Goal: Download file/media

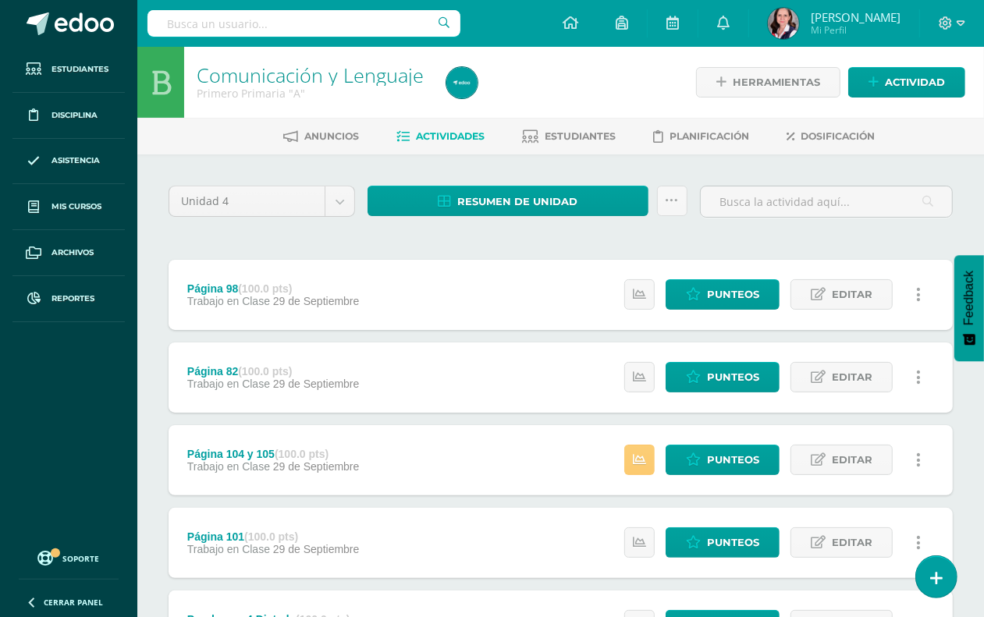
click at [209, 14] on input "text" at bounding box center [304, 23] width 313 height 27
type input "p"
type input "Lenguaje"
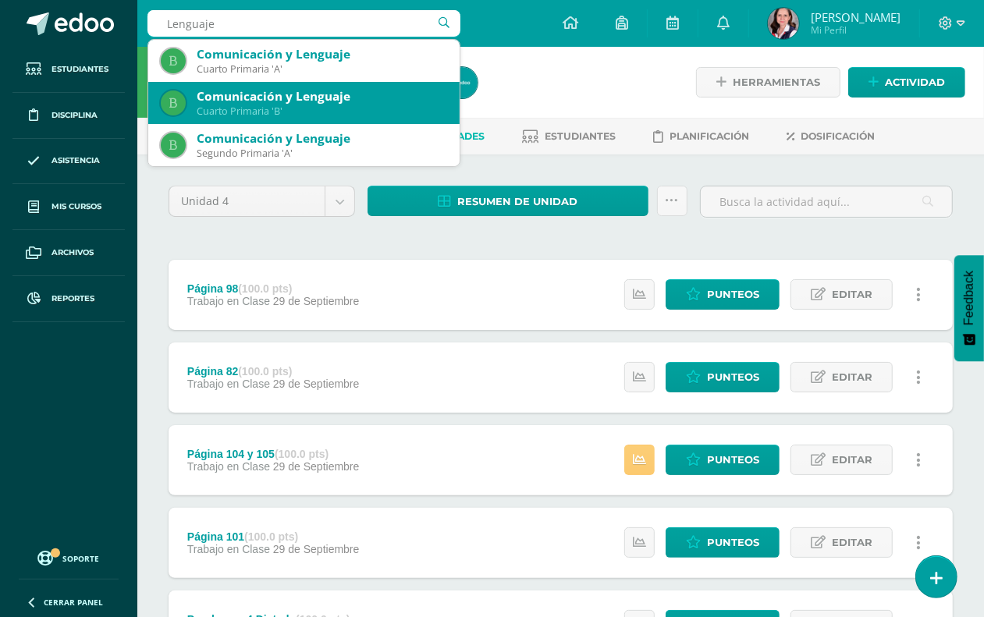
click at [273, 106] on div "Cuarto Primaria 'B'" at bounding box center [322, 111] width 251 height 13
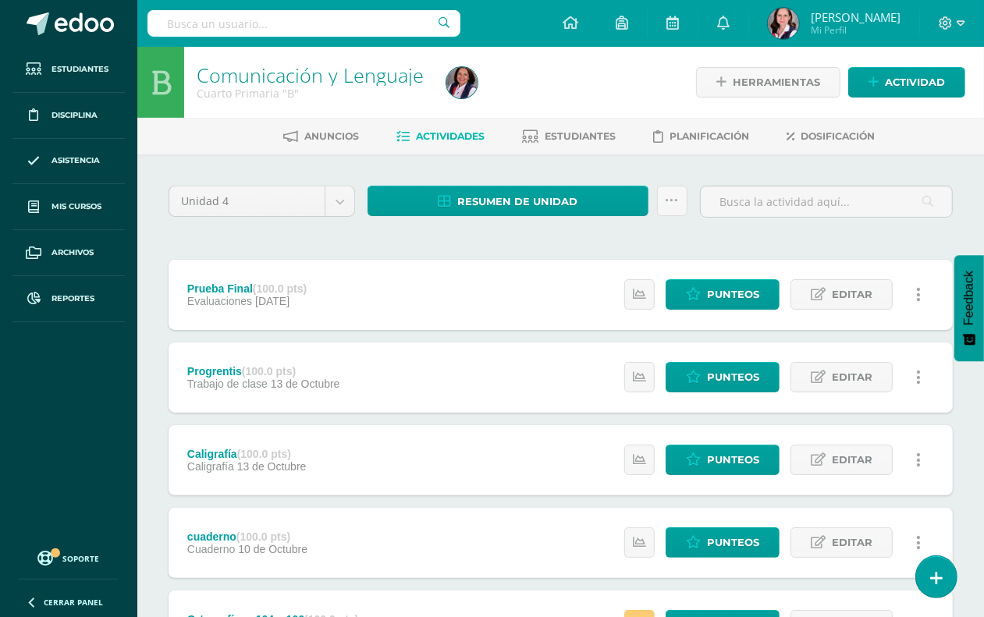
click at [197, 21] on input "text" at bounding box center [304, 23] width 313 height 27
type input "lenguaeje"
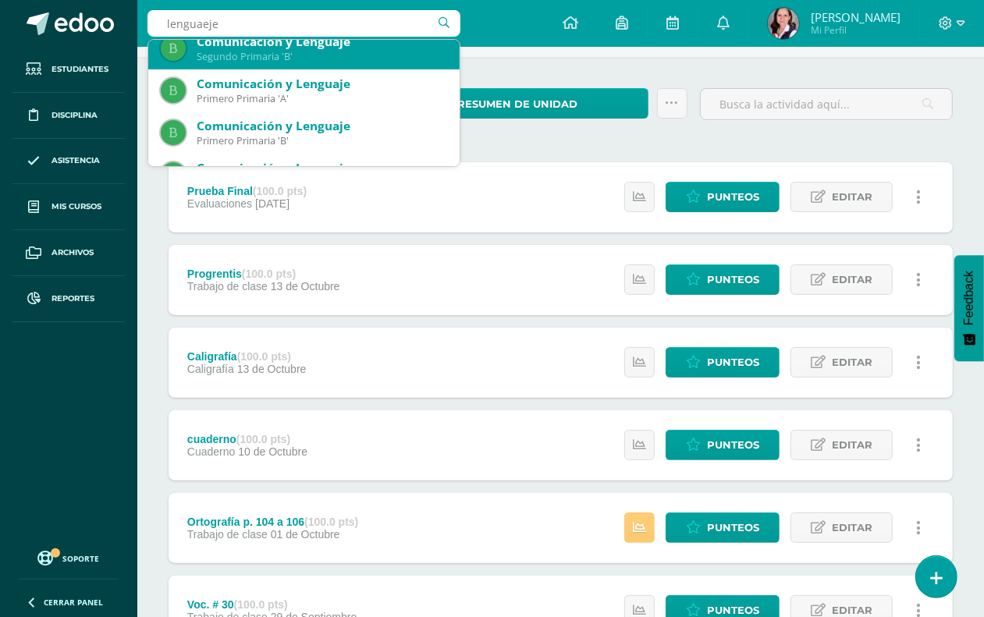
scroll to position [379, 0]
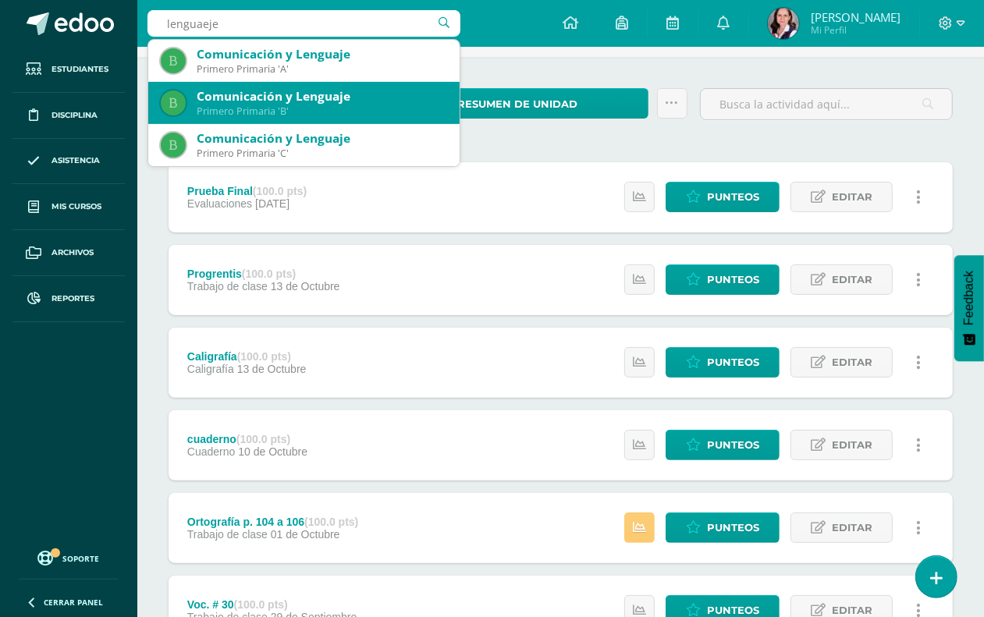
click at [258, 94] on div "Comunicación y Lenguaje" at bounding box center [322, 96] width 251 height 16
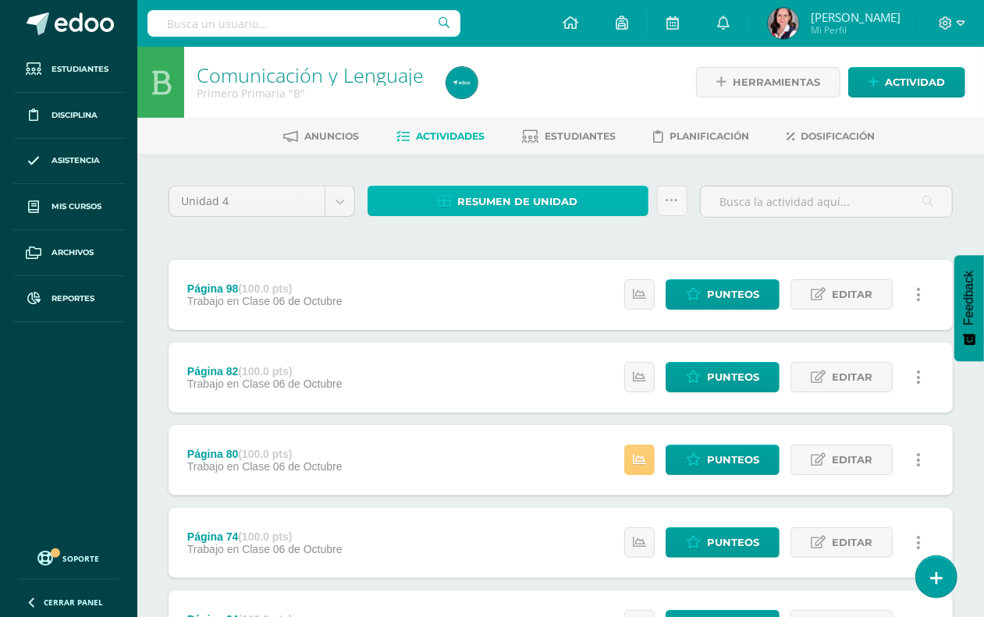
click at [521, 201] on span "Resumen de unidad" at bounding box center [517, 201] width 120 height 29
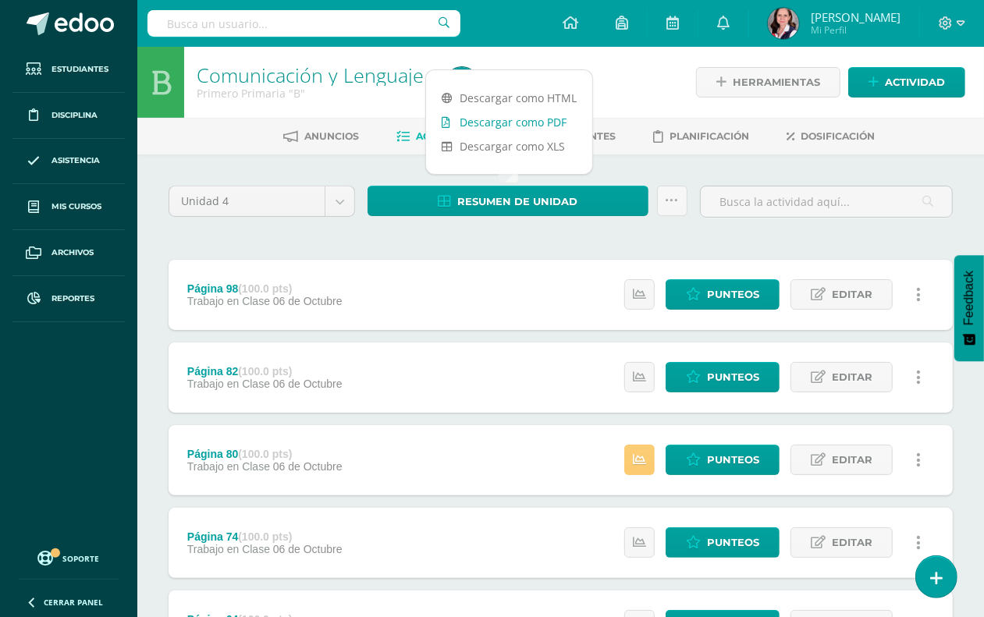
click at [521, 122] on link "Descargar como PDF" at bounding box center [509, 122] width 166 height 24
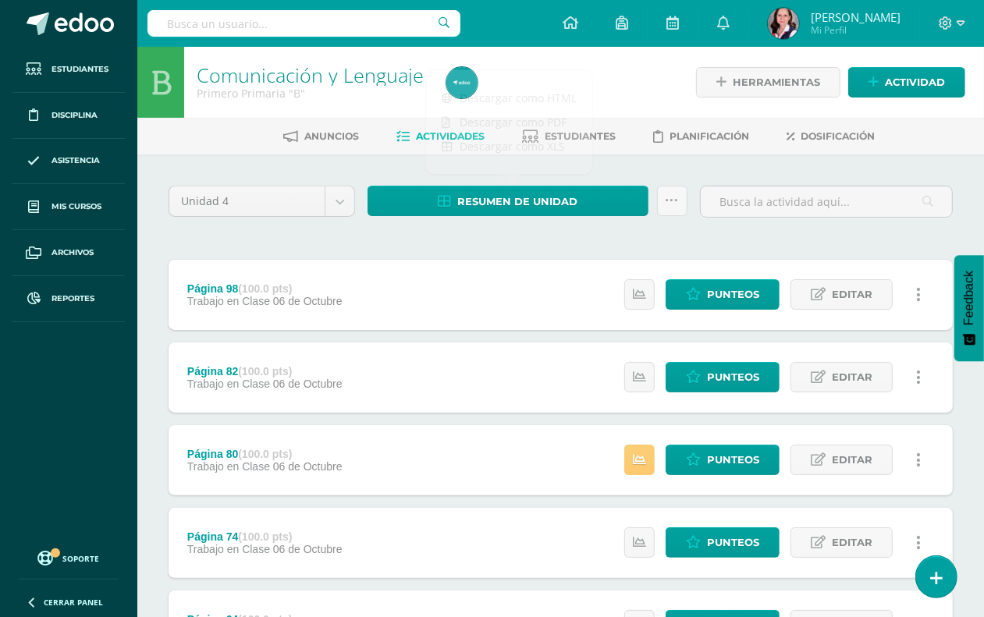
click at [272, 28] on input "text" at bounding box center [304, 23] width 313 height 27
type input "lenguaje"
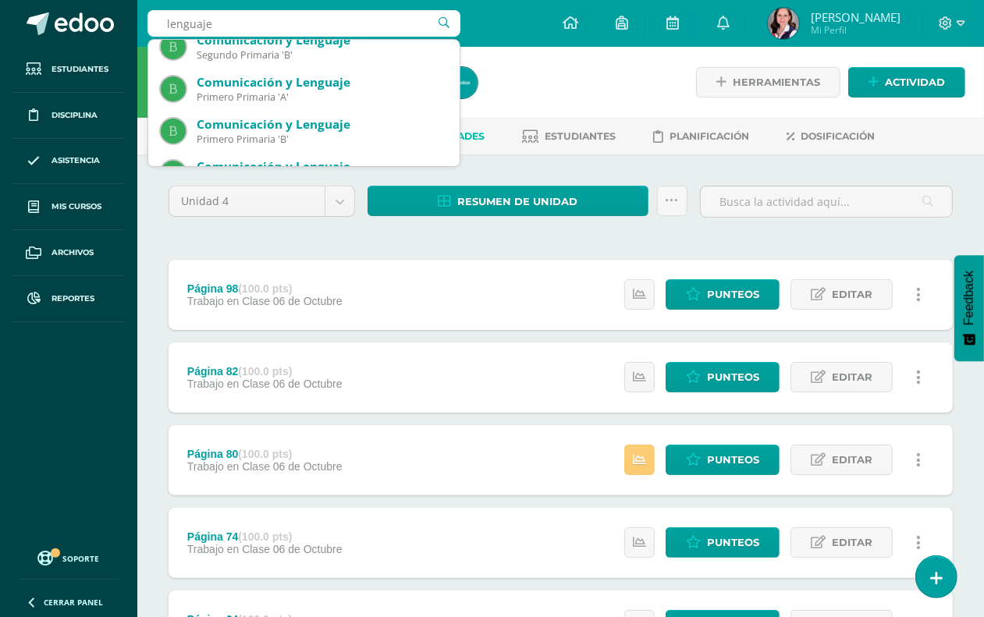
scroll to position [379, 0]
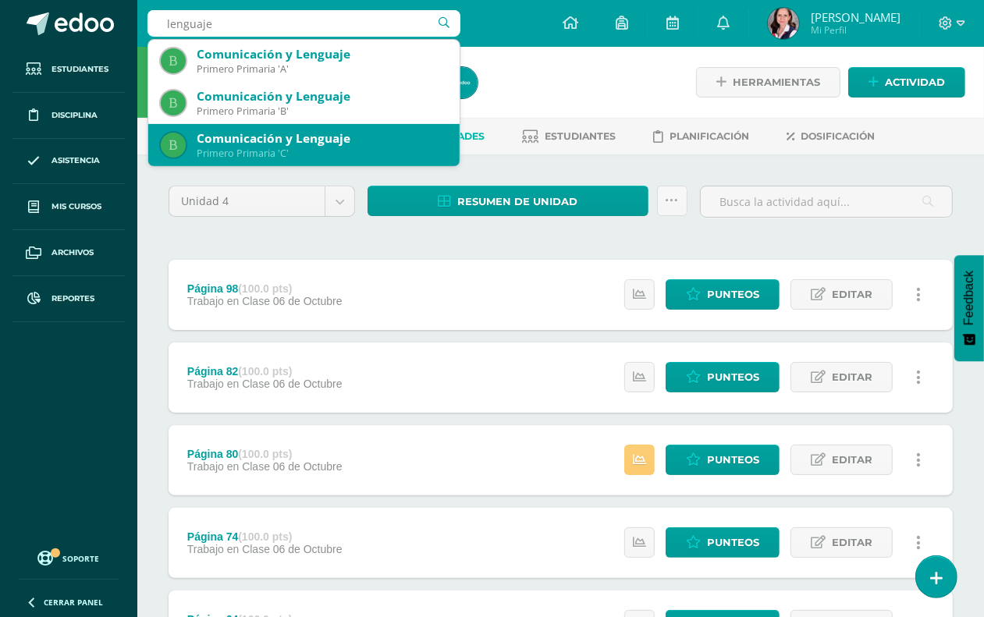
click at [347, 135] on div "Comunicación y Lenguaje" at bounding box center [322, 138] width 251 height 16
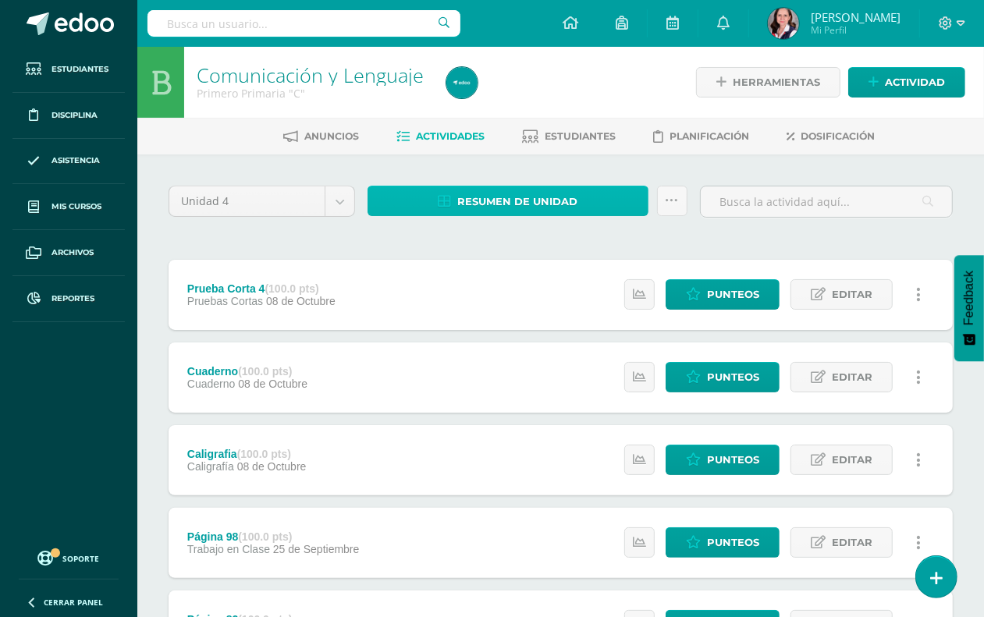
click at [535, 199] on span "Resumen de unidad" at bounding box center [517, 201] width 120 height 29
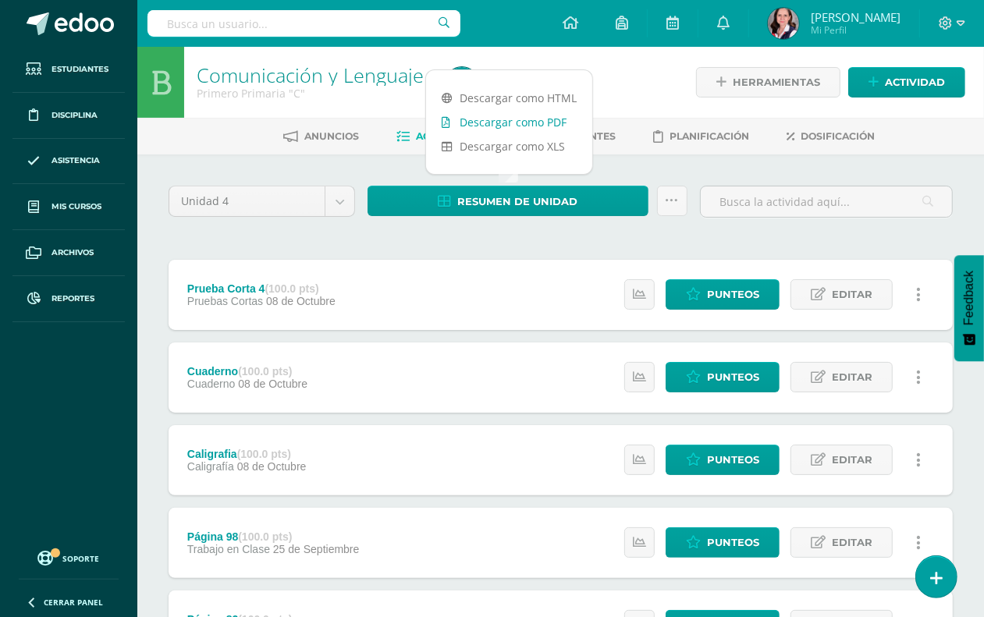
click at [510, 125] on link "Descargar como PDF" at bounding box center [509, 122] width 166 height 24
